Goal: Transaction & Acquisition: Purchase product/service

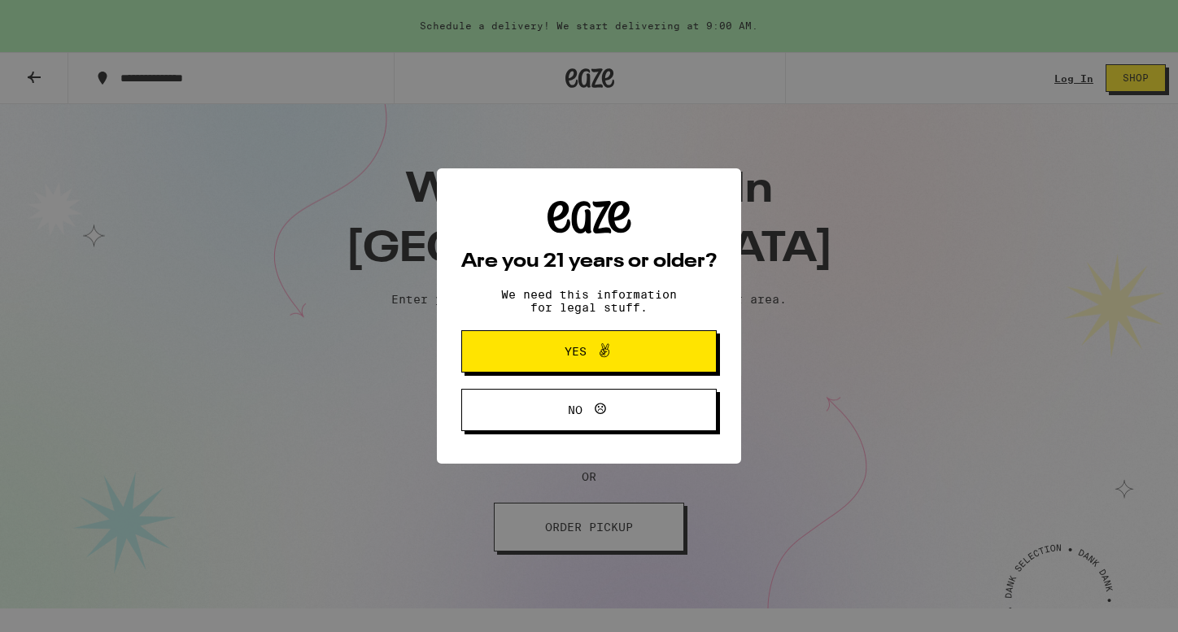
click at [631, 356] on span "Yes" at bounding box center [589, 351] width 124 height 21
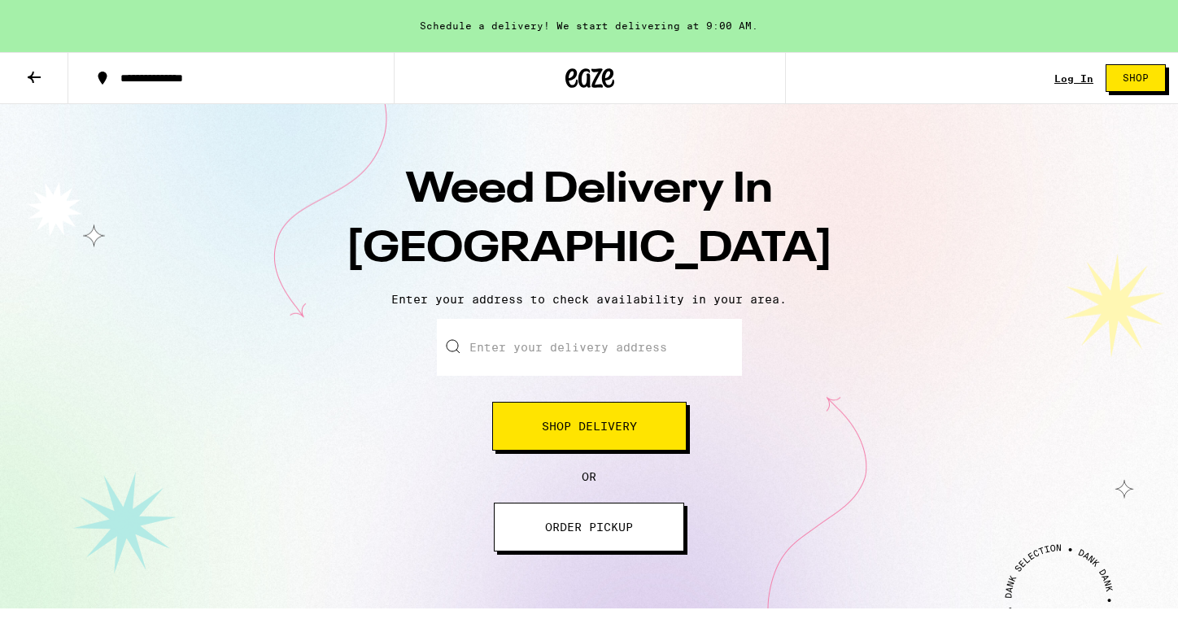
click at [37, 78] on icon at bounding box center [34, 78] width 20 height 20
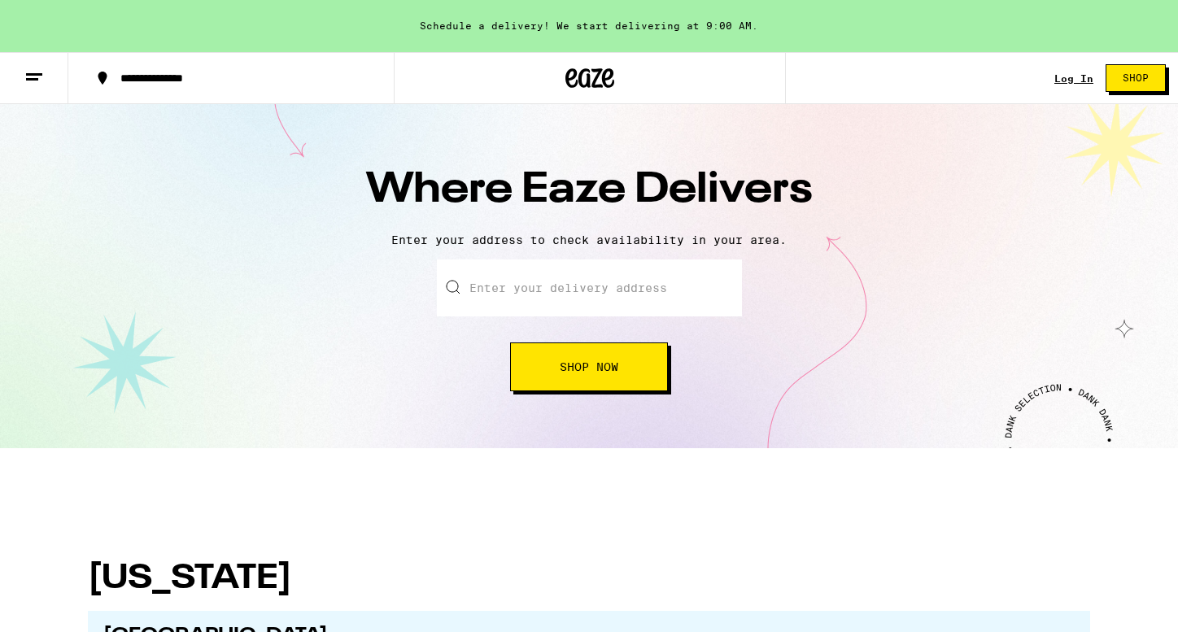
click at [582, 70] on icon at bounding box center [591, 78] width 24 height 20
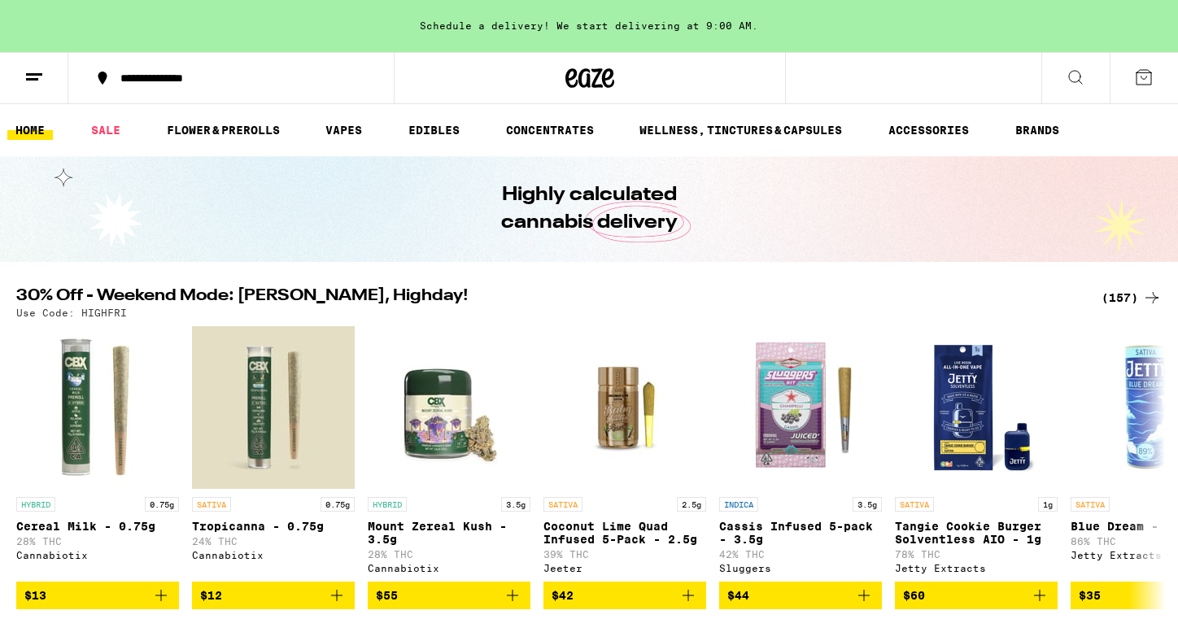
click at [39, 74] on line at bounding box center [34, 74] width 16 height 0
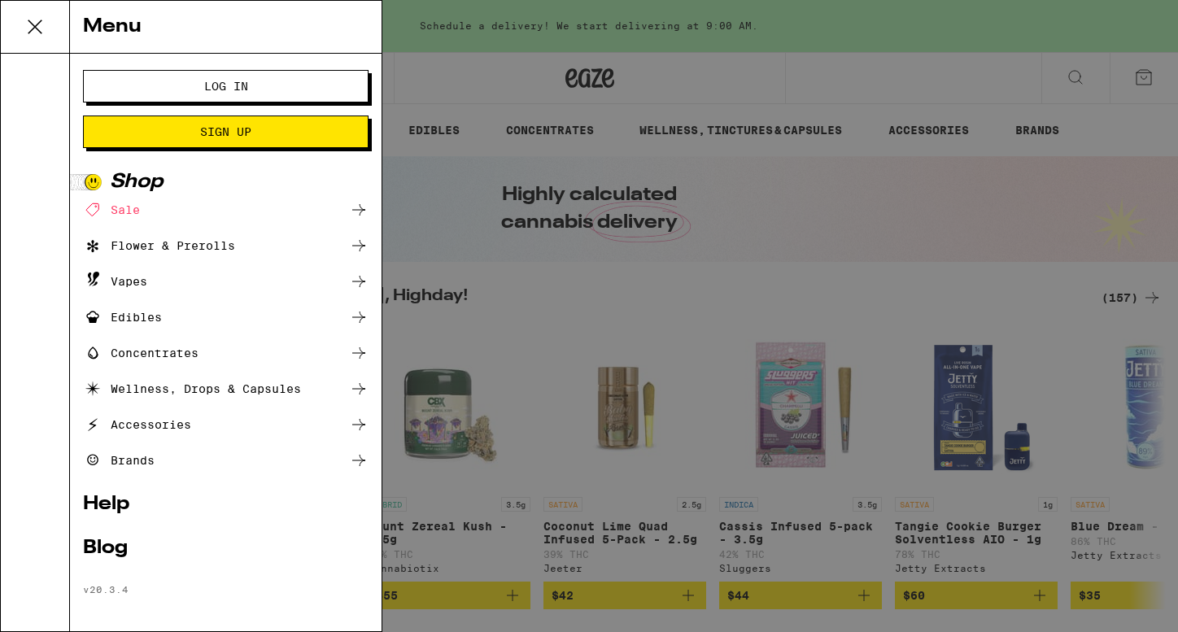
scroll to position [7, 0]
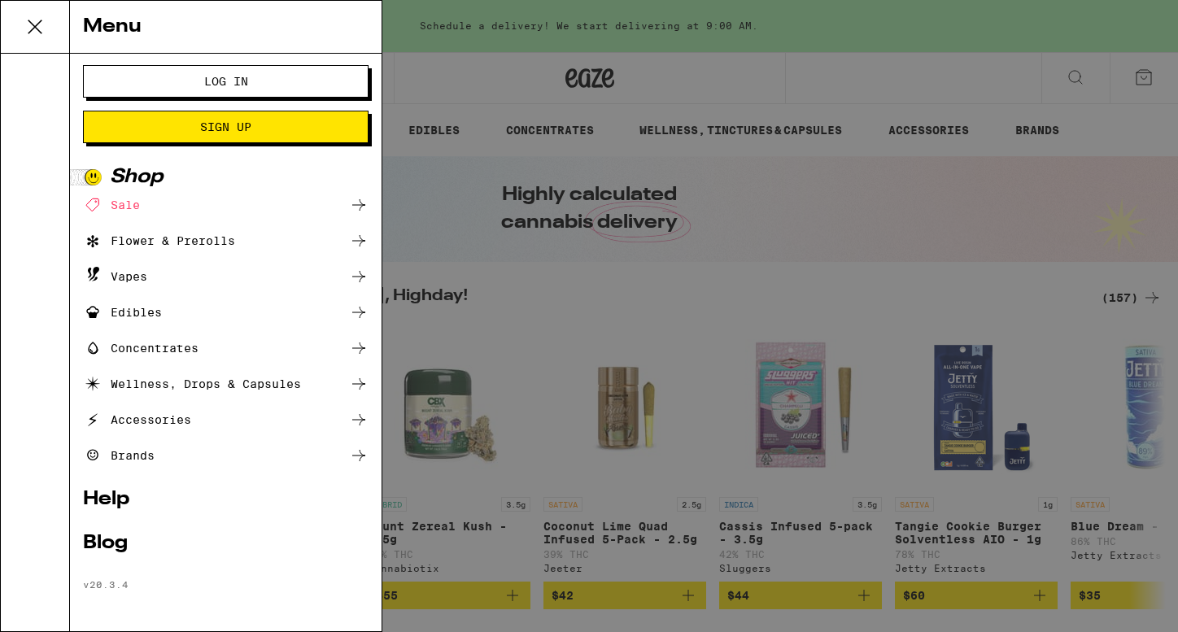
click at [28, 33] on icon at bounding box center [34, 26] width 13 height 13
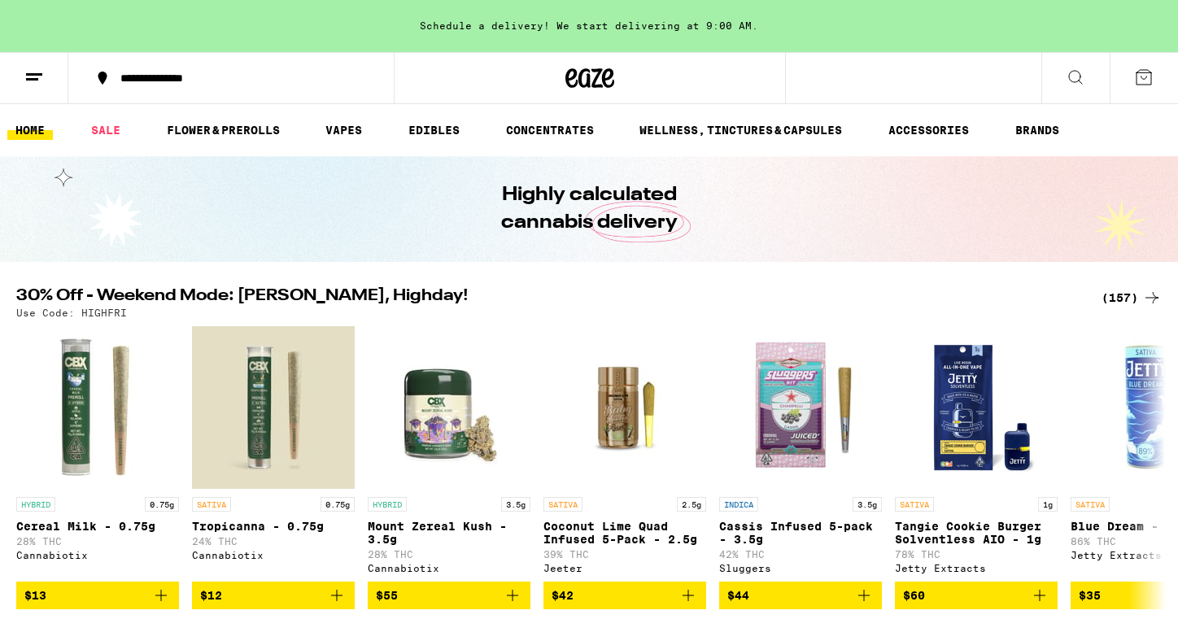
click at [654, 22] on div "Schedule a delivery! We start delivering at 9:00 AM." at bounding box center [589, 26] width 1178 height 52
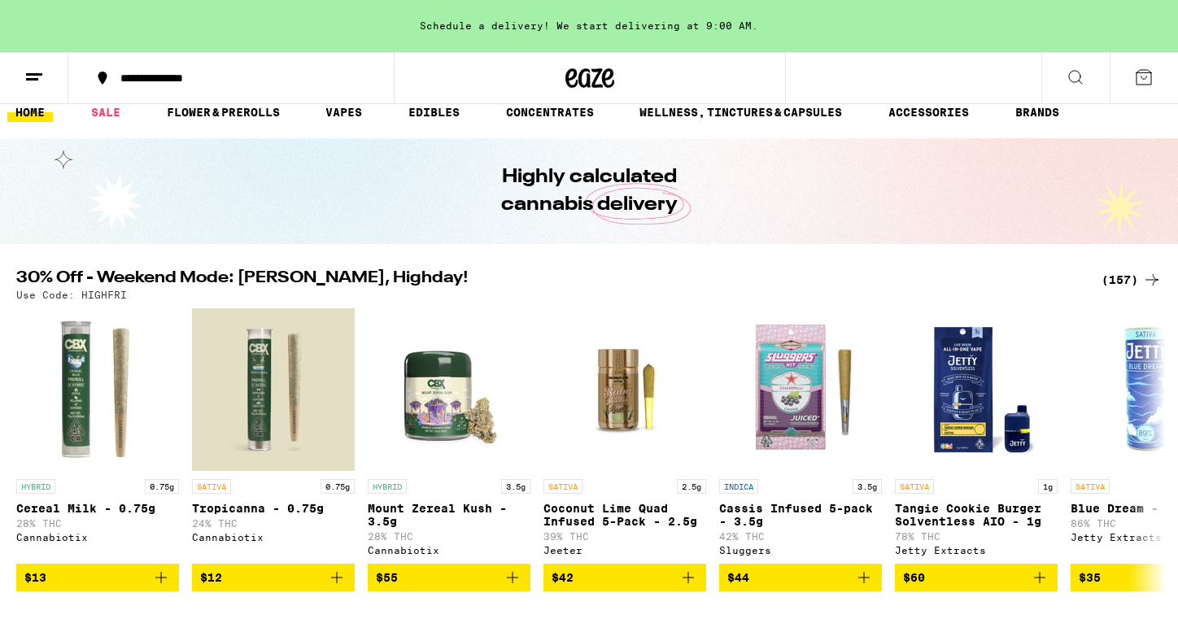
scroll to position [0, 0]
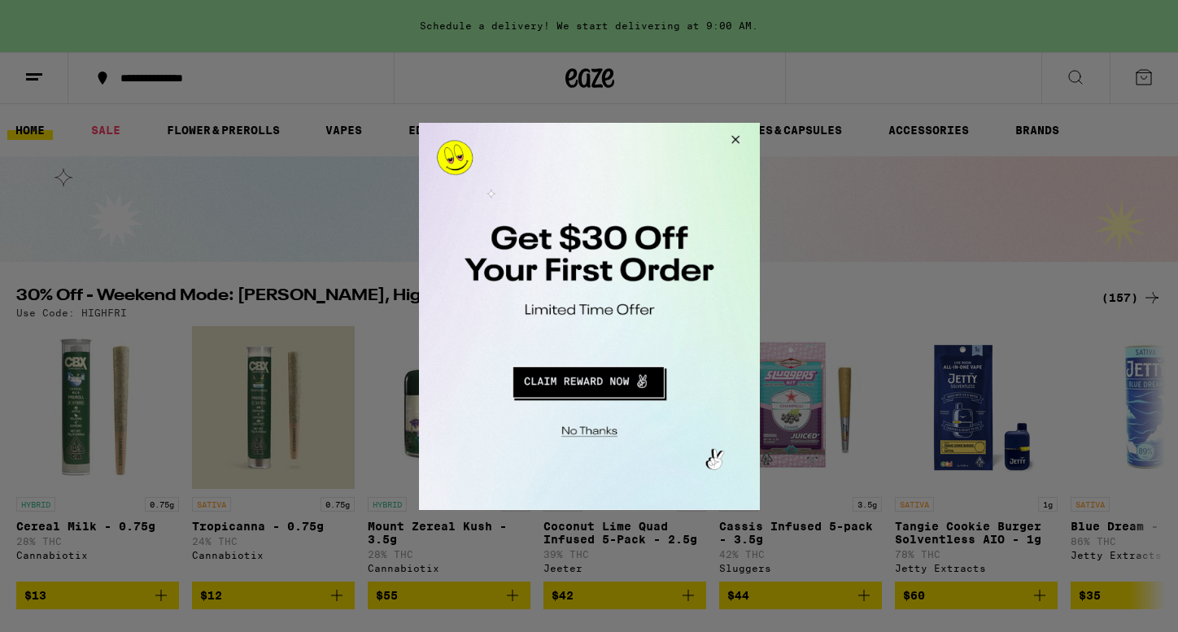
click at [738, 140] on button "Close Modal" at bounding box center [732, 141] width 44 height 39
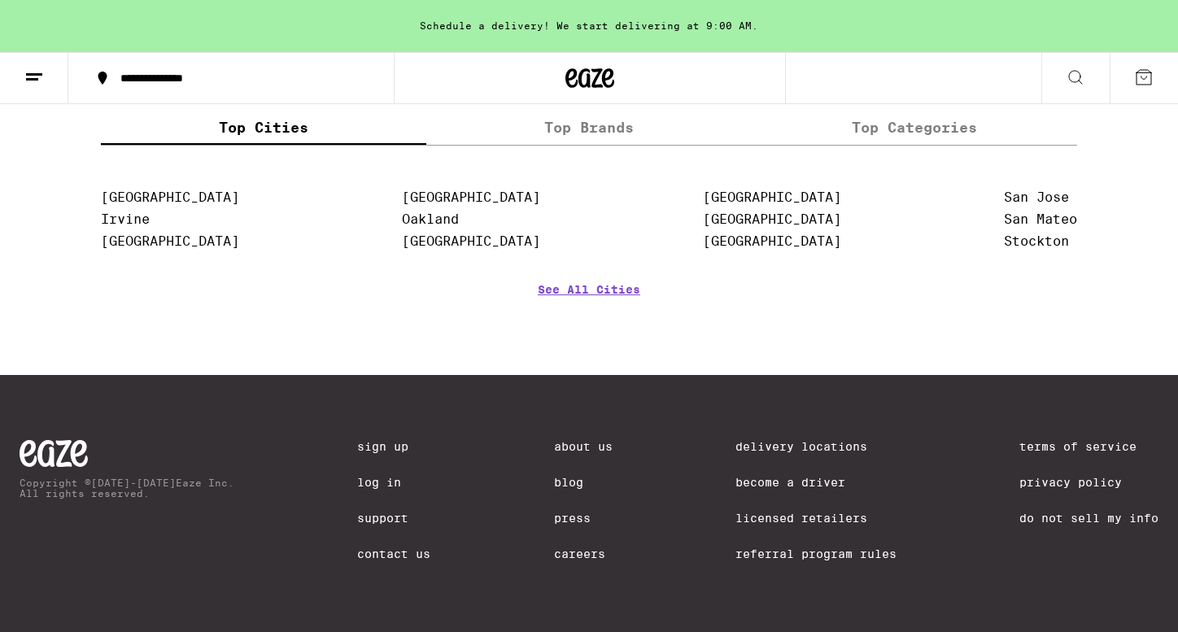
scroll to position [7022, 0]
click at [588, 440] on link "About Us" at bounding box center [583, 446] width 59 height 13
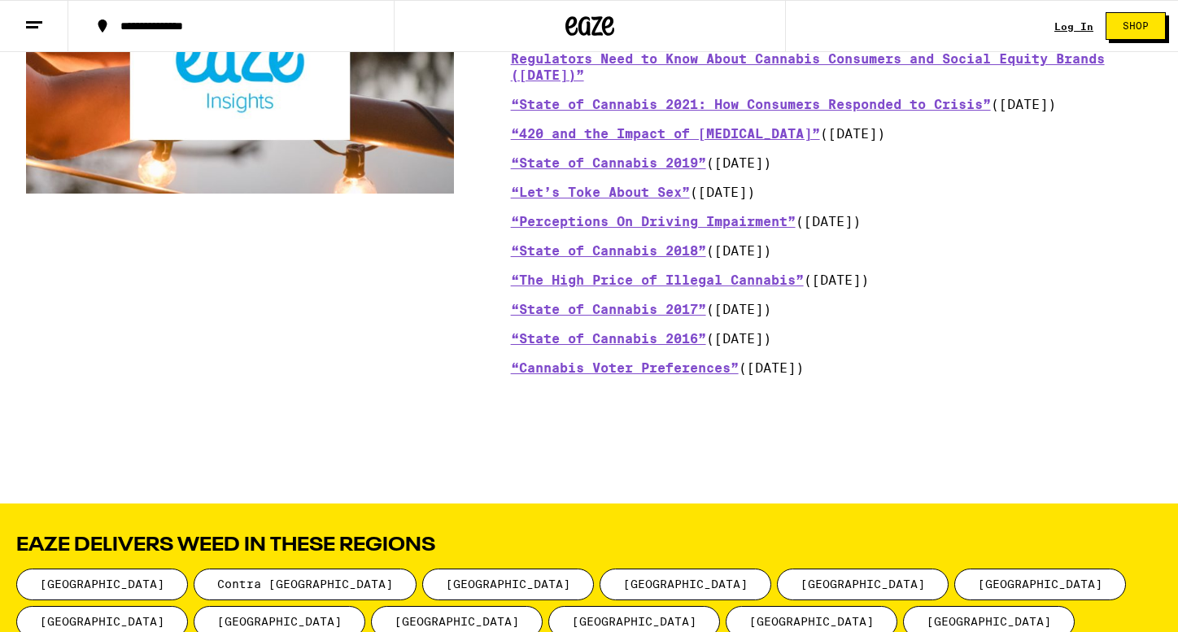
scroll to position [2120, 0]
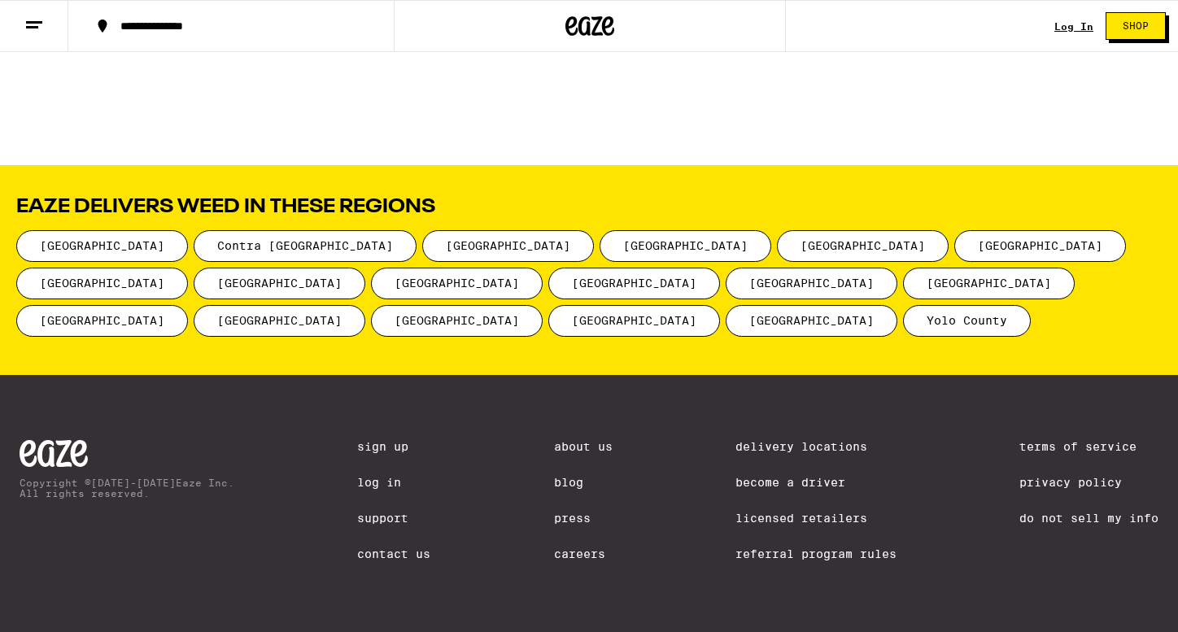
click at [380, 550] on link "Contact Us" at bounding box center [393, 554] width 73 height 13
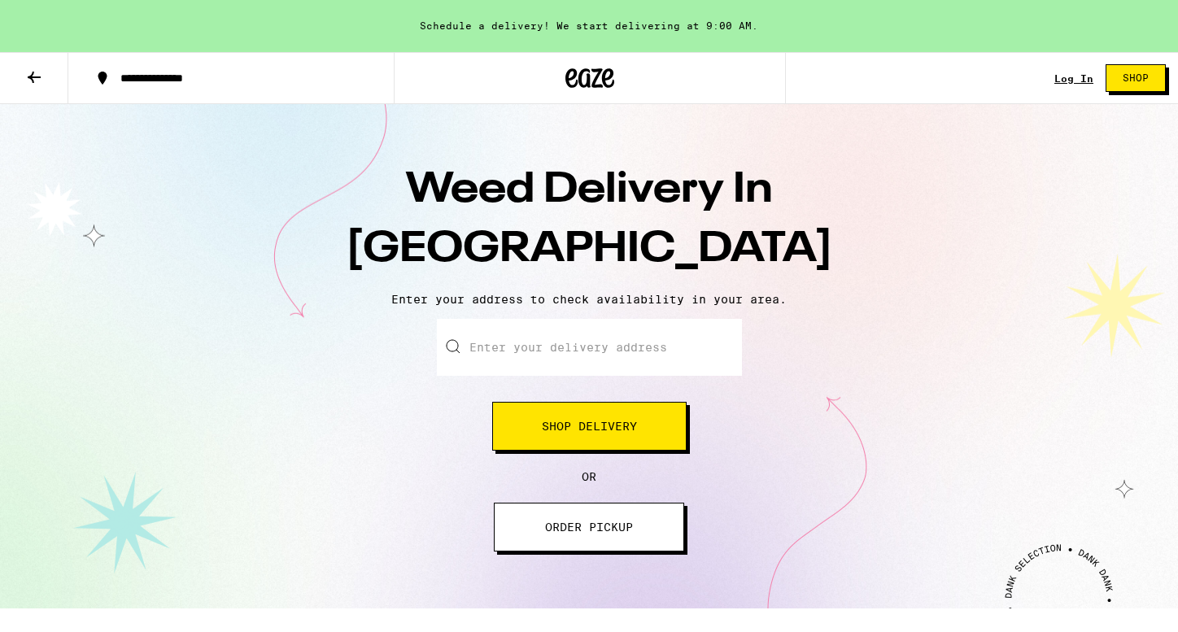
click at [26, 73] on icon at bounding box center [34, 78] width 20 height 20
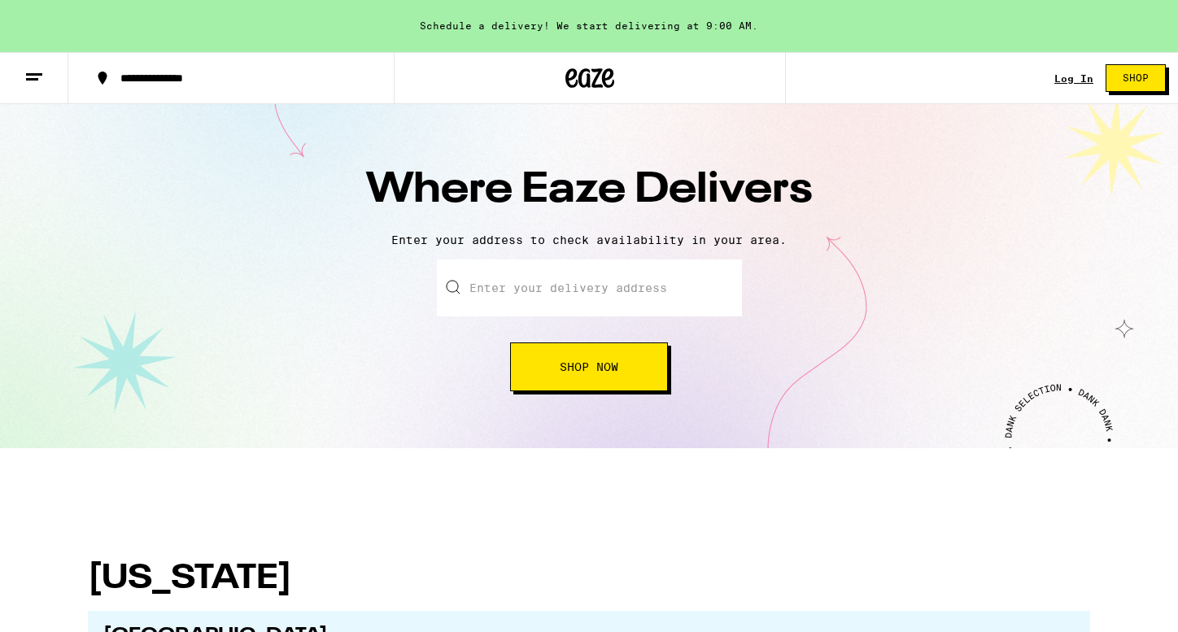
click at [37, 76] on icon at bounding box center [34, 78] width 20 height 20
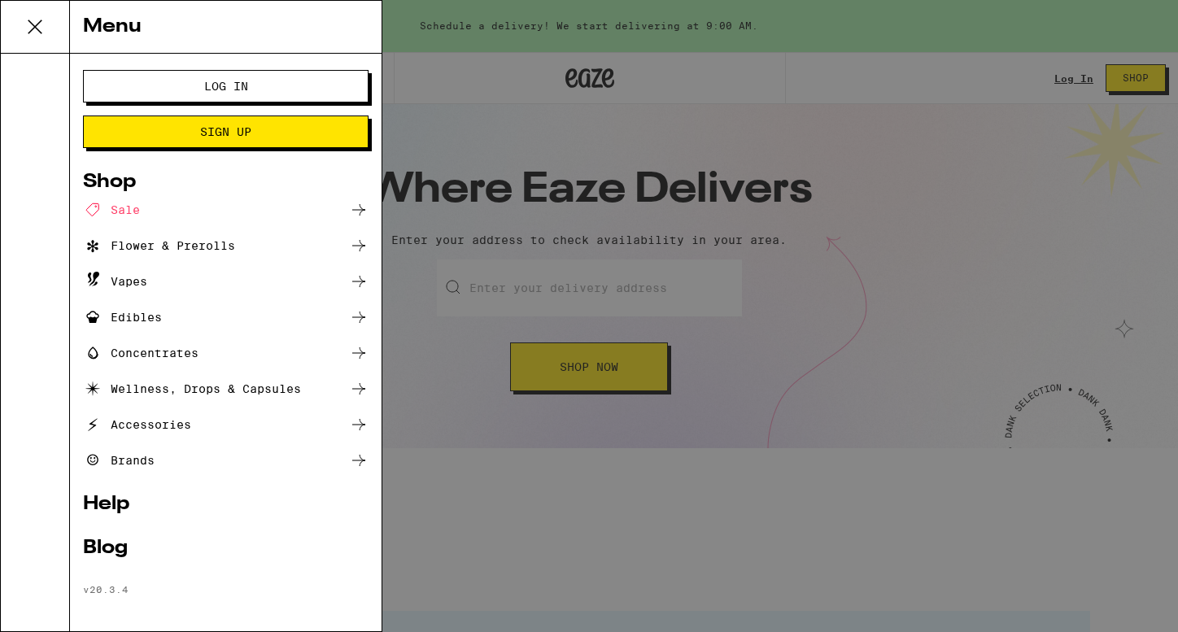
click at [141, 215] on div "Sale" at bounding box center [226, 210] width 286 height 20
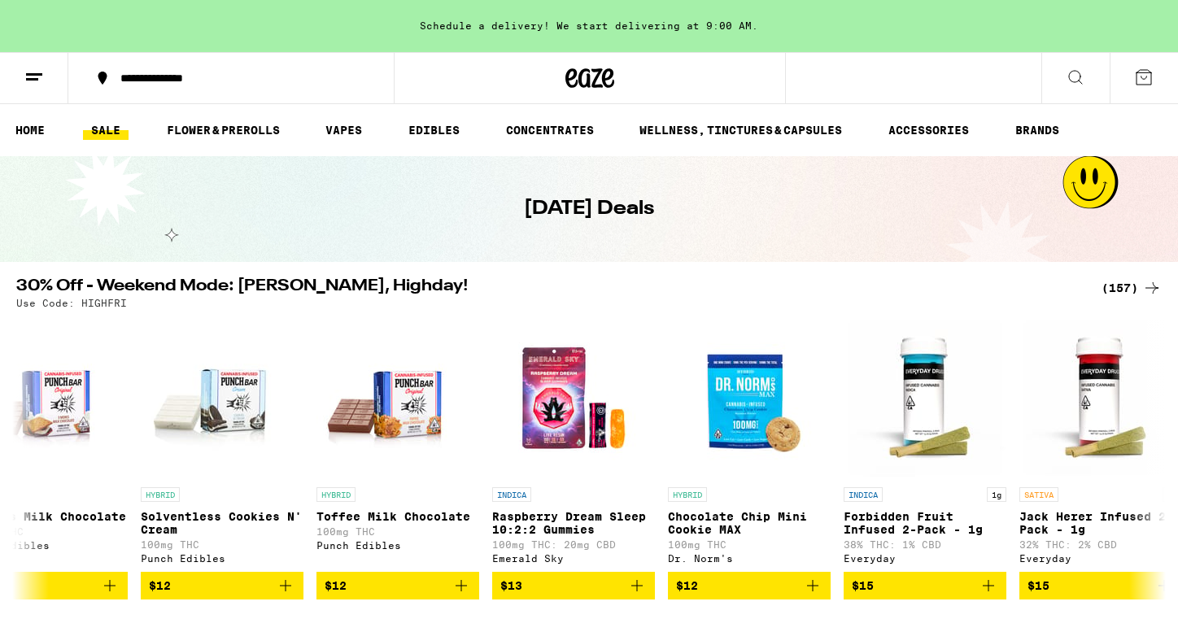
click at [106, 128] on link "SALE" at bounding box center [106, 130] width 46 height 20
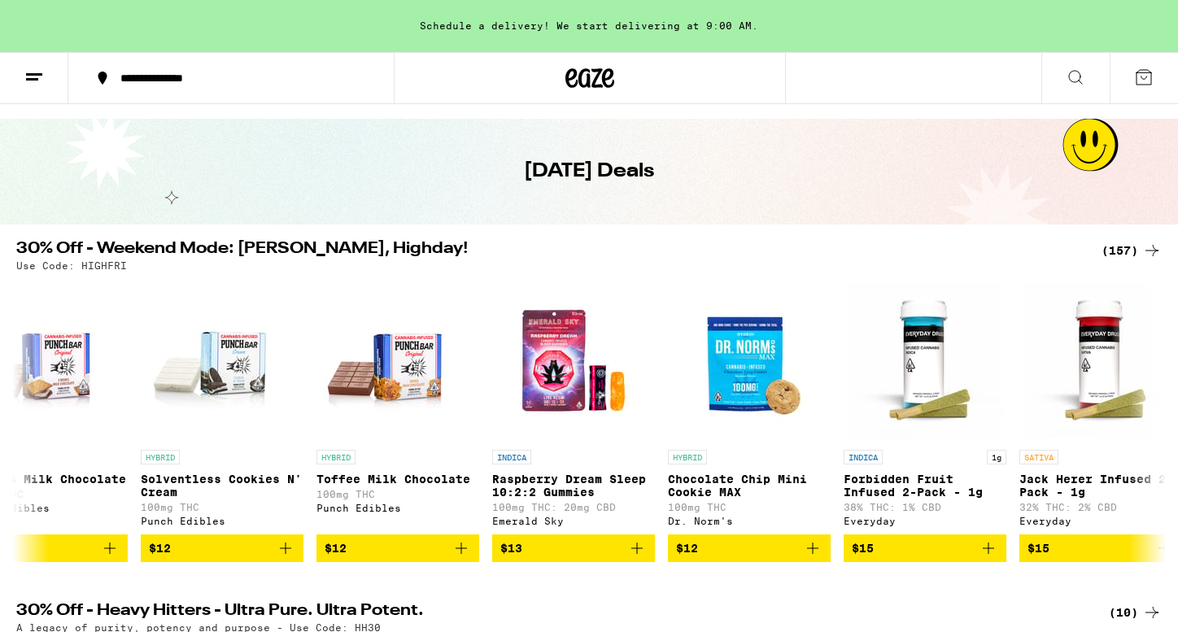
scroll to position [36, 0]
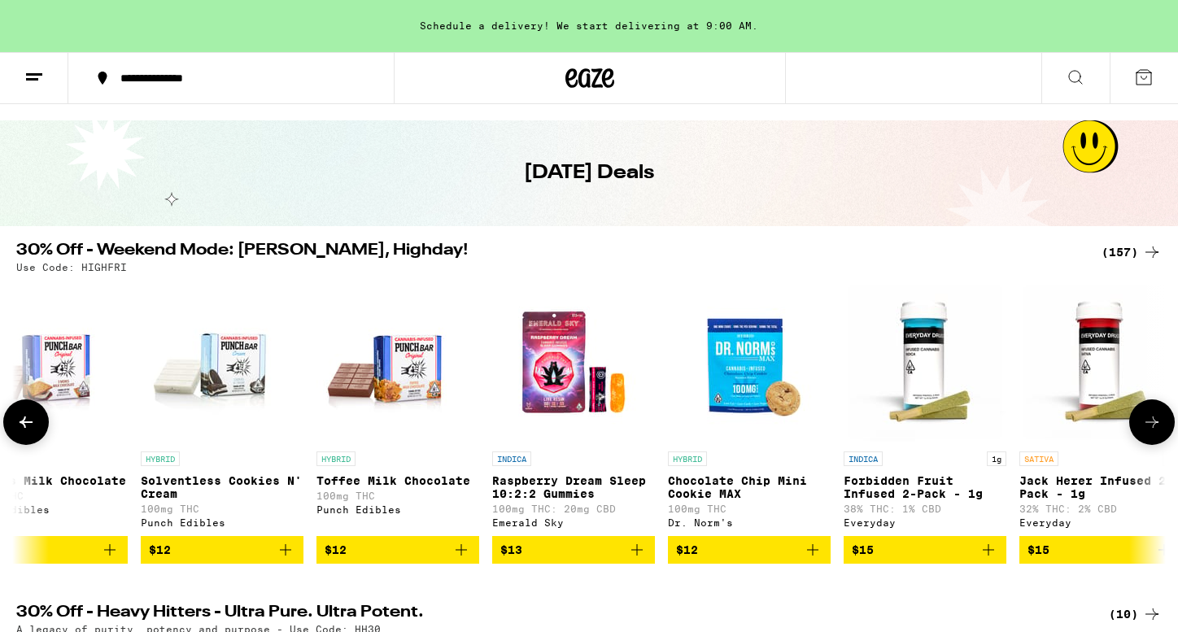
click at [199, 389] on img "Open page for Solventless Cookies N' Cream from Punch Edibles" at bounding box center [222, 362] width 163 height 163
